Goal: Information Seeking & Learning: Learn about a topic

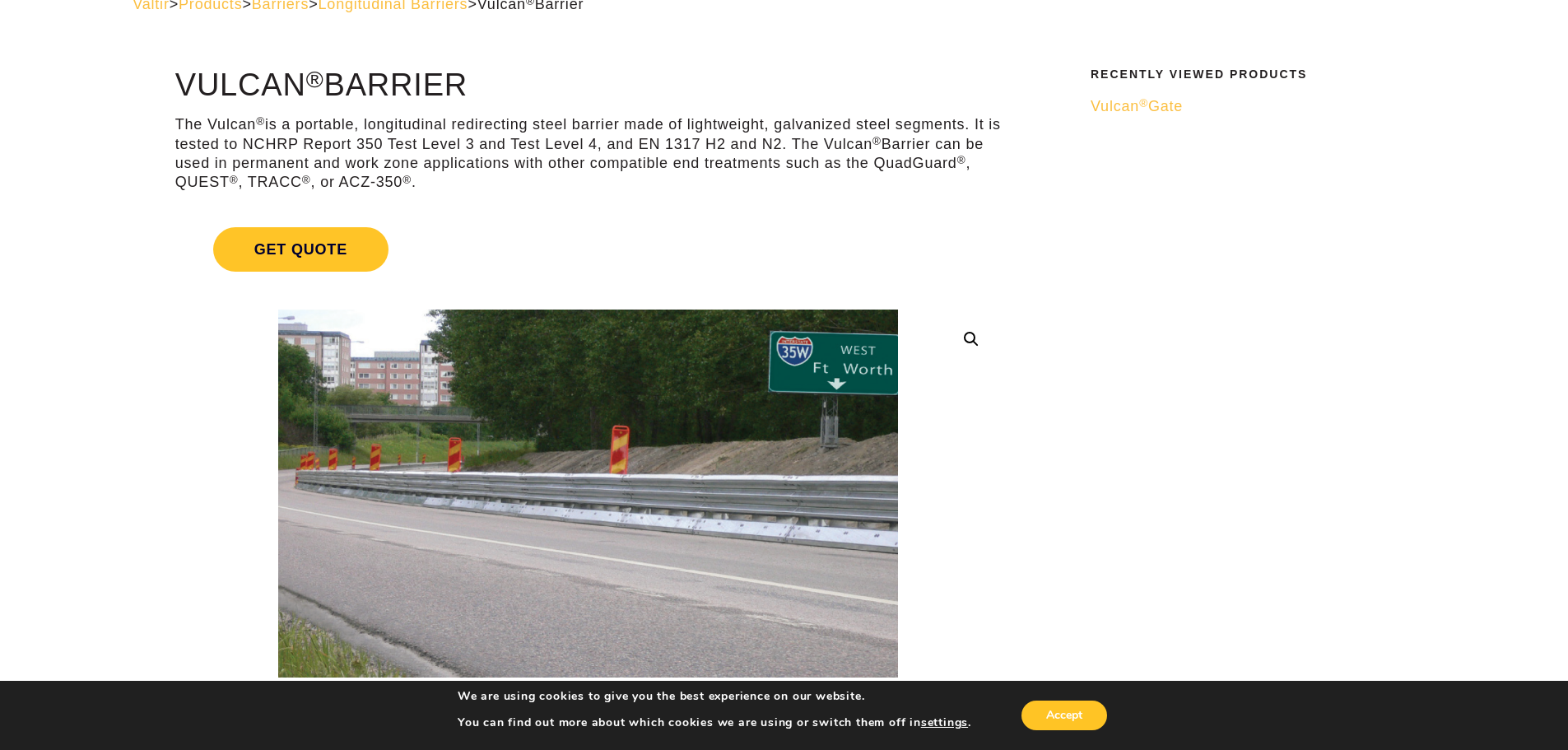
scroll to position [247, 0]
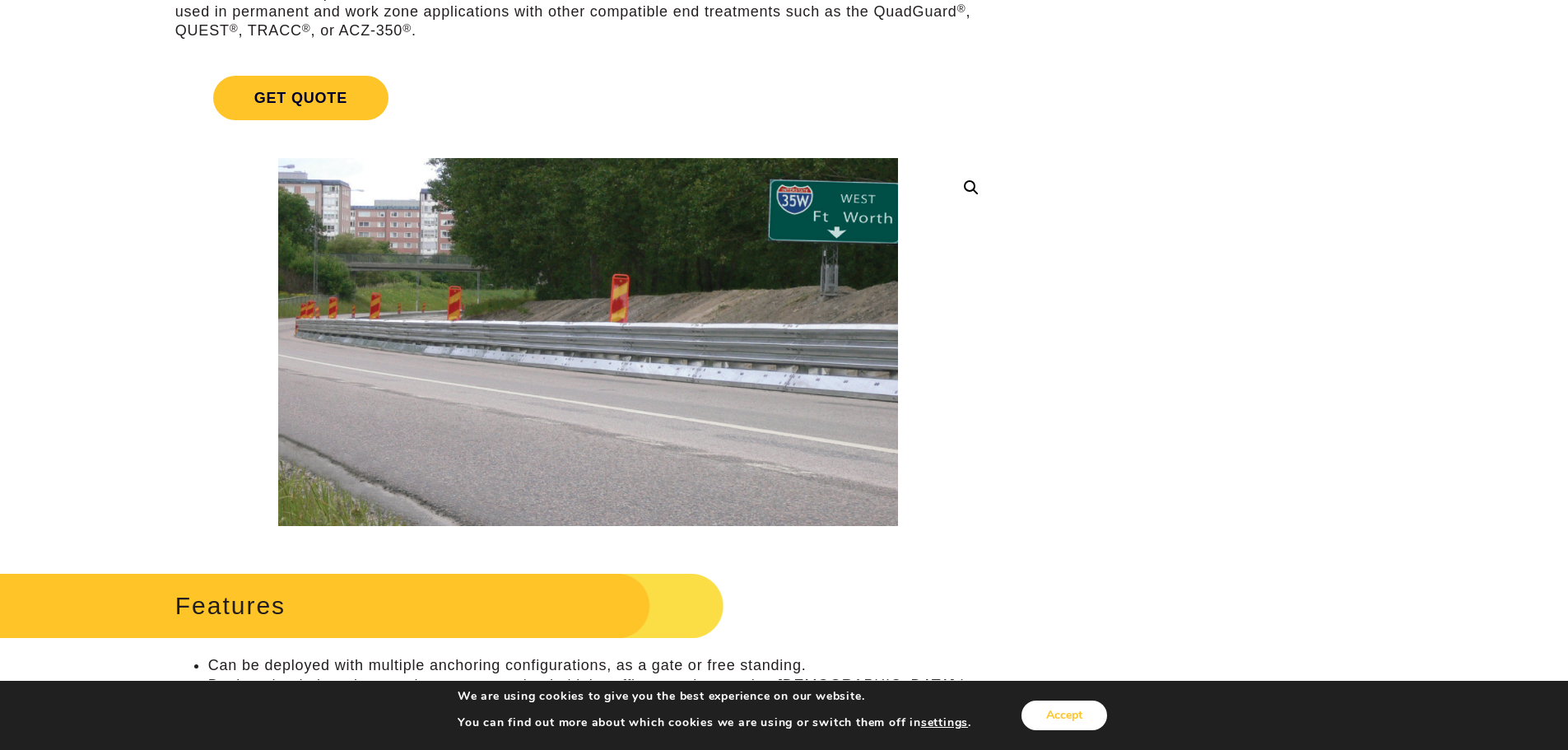
click at [1065, 721] on button "Accept" at bounding box center [1064, 715] width 86 height 29
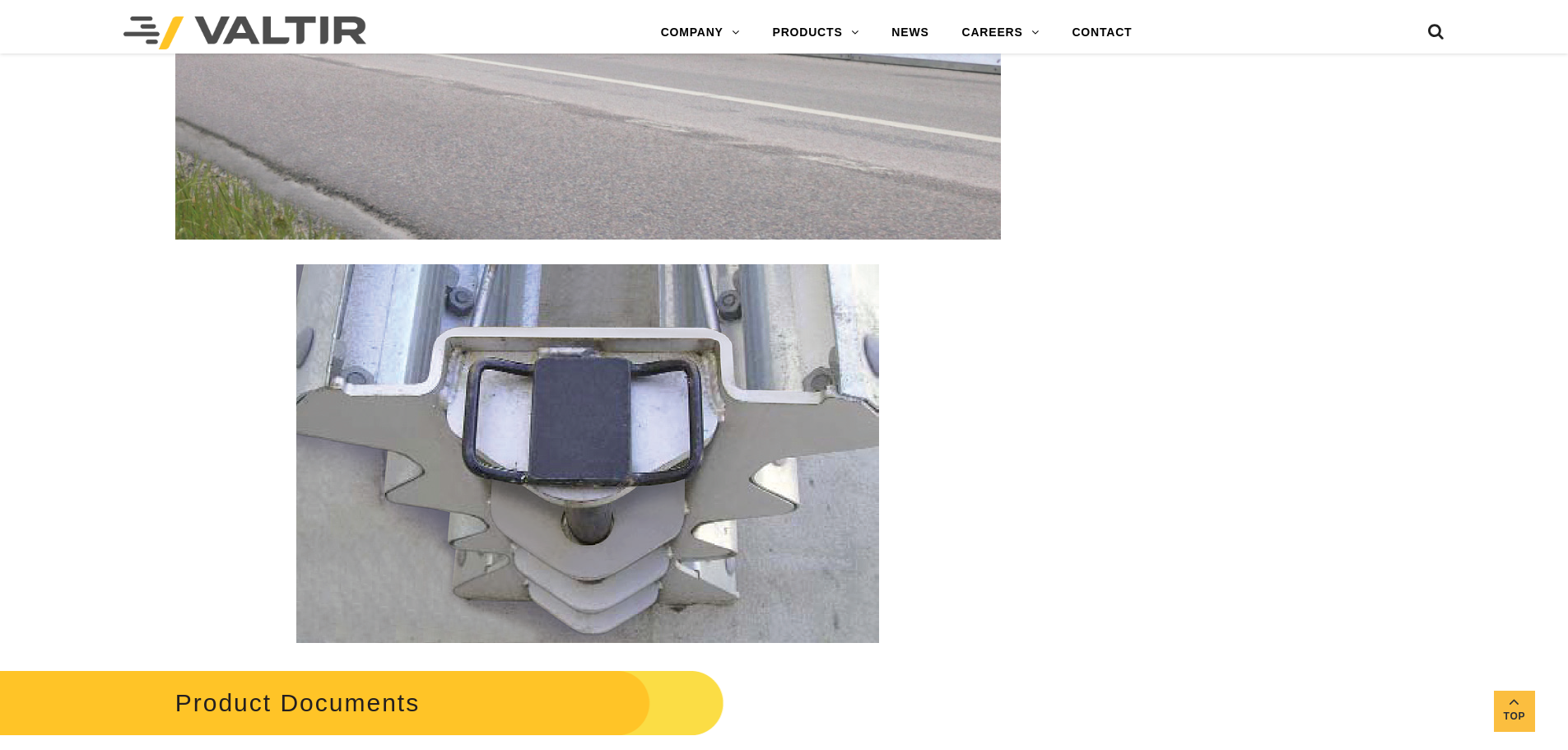
scroll to position [2305, 0]
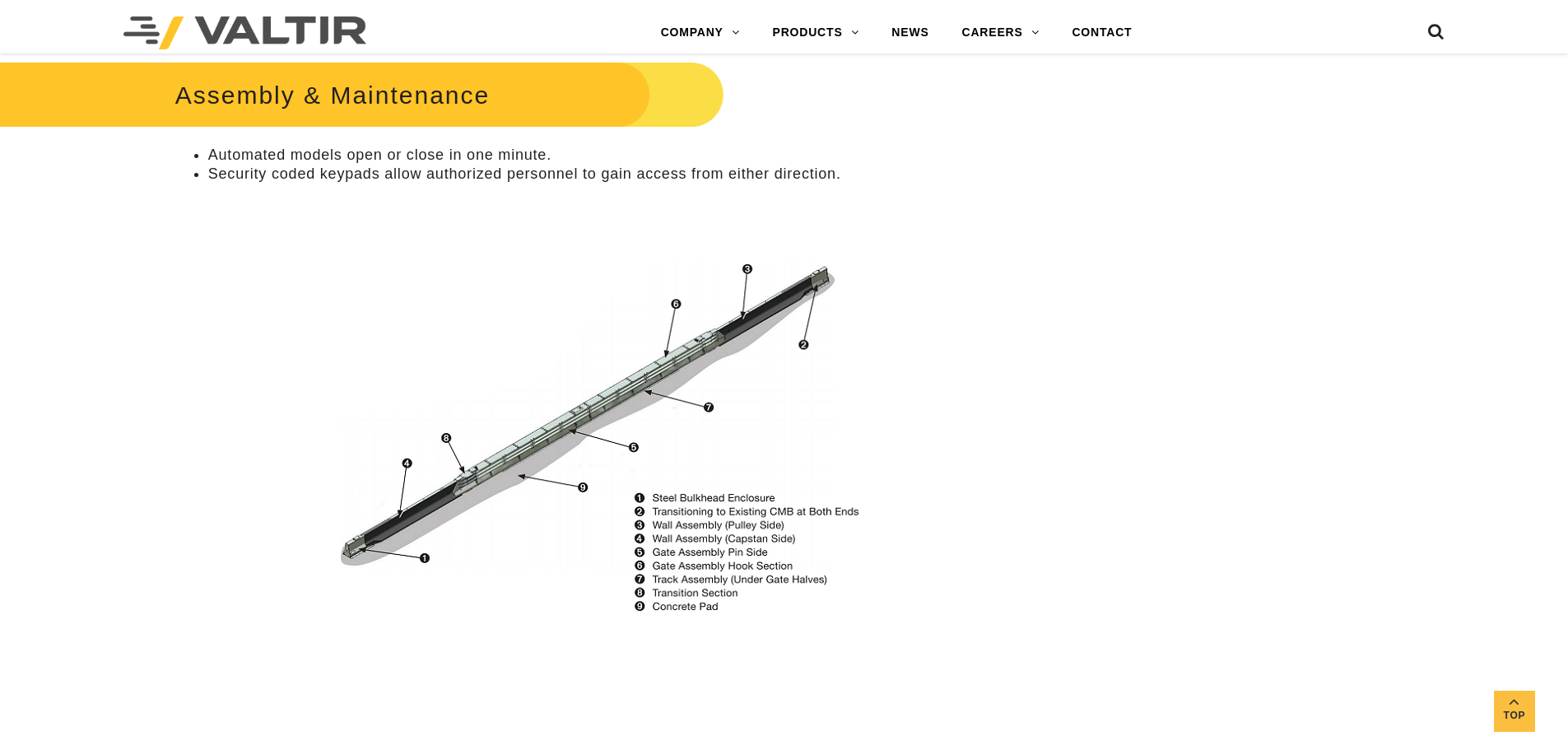
scroll to position [1153, 0]
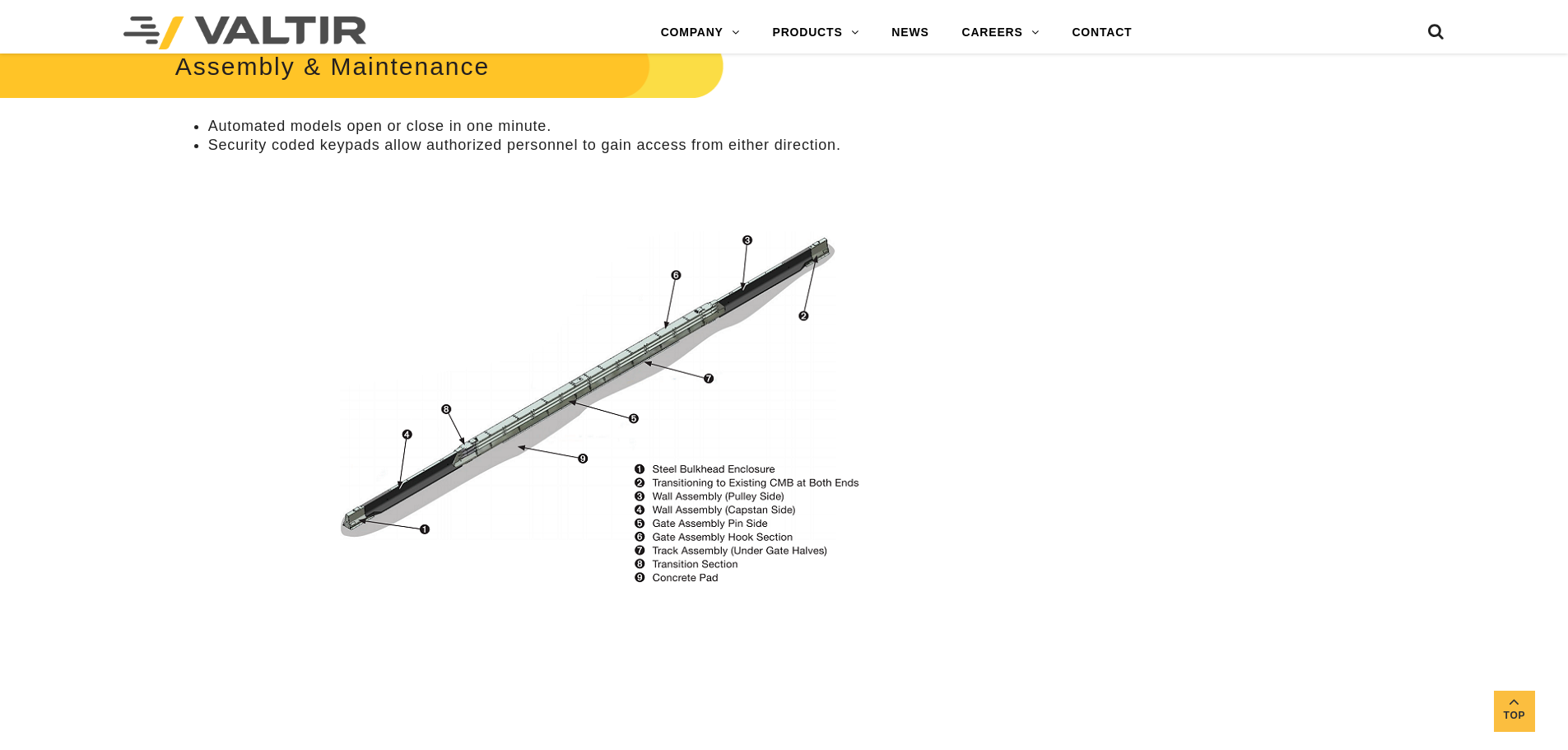
click at [395, 505] on img at bounding box center [588, 410] width 602 height 357
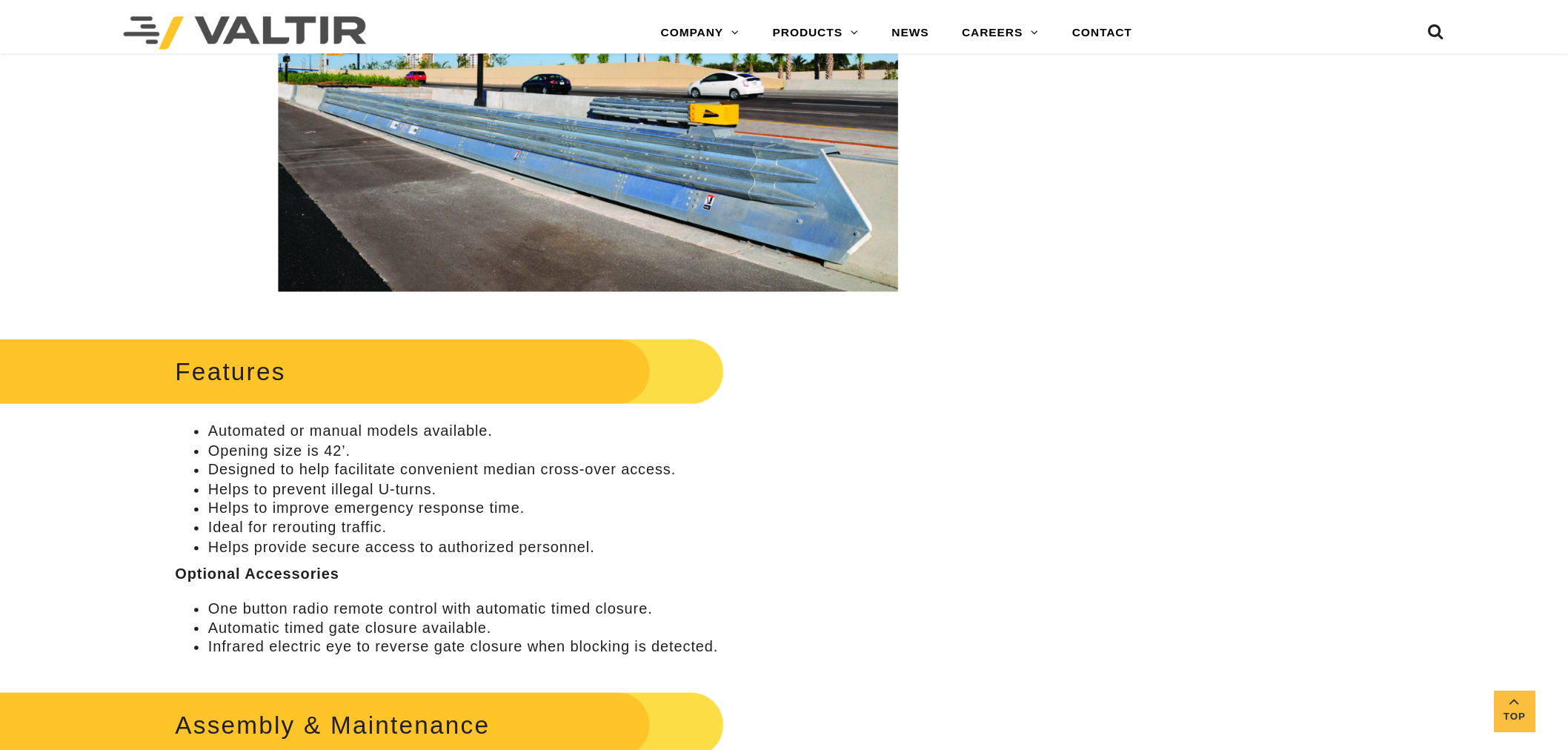
scroll to position [0, 0]
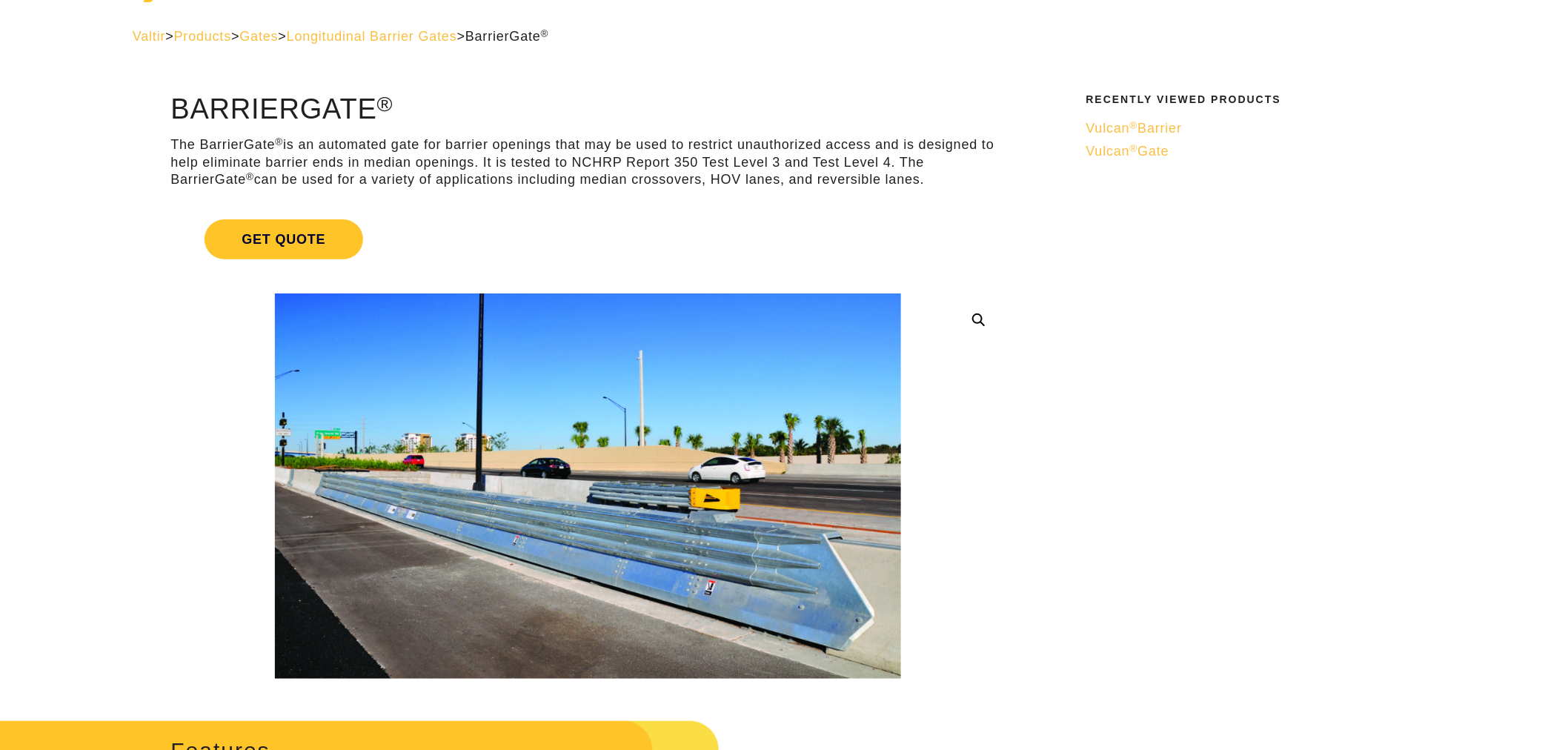
scroll to position [82, 0]
